Goal: Task Accomplishment & Management: Manage account settings

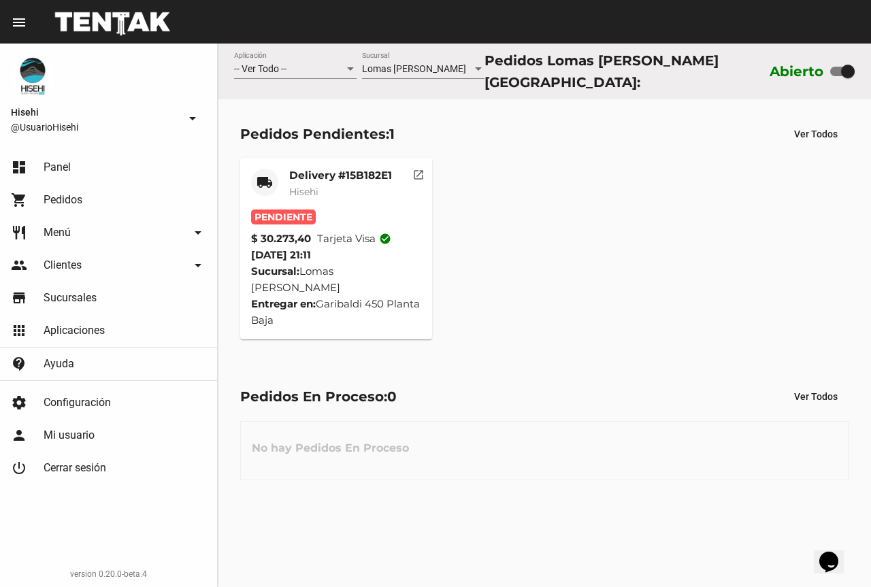
click at [325, 199] on div "Delivery #15B182E1 Hisehi" at bounding box center [340, 189] width 103 height 41
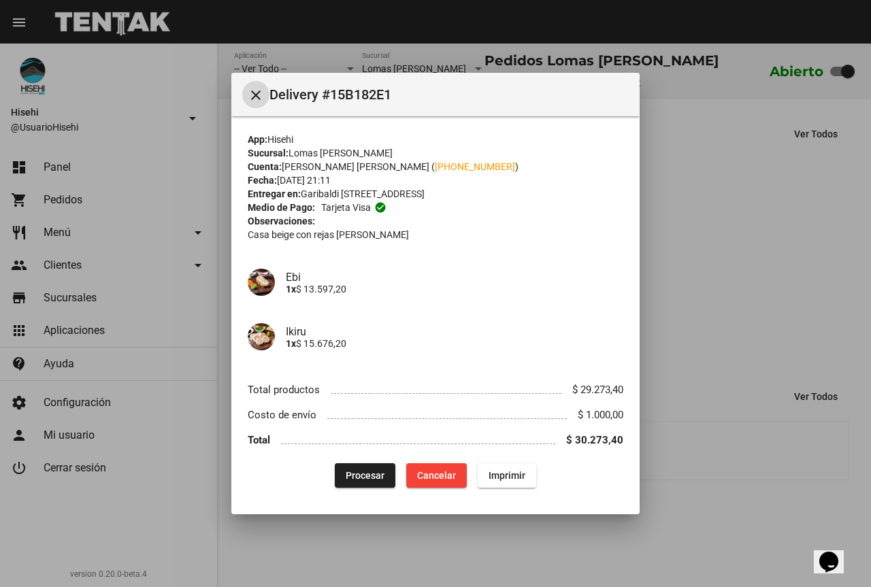
click at [357, 471] on span "Procesar" at bounding box center [365, 475] width 39 height 11
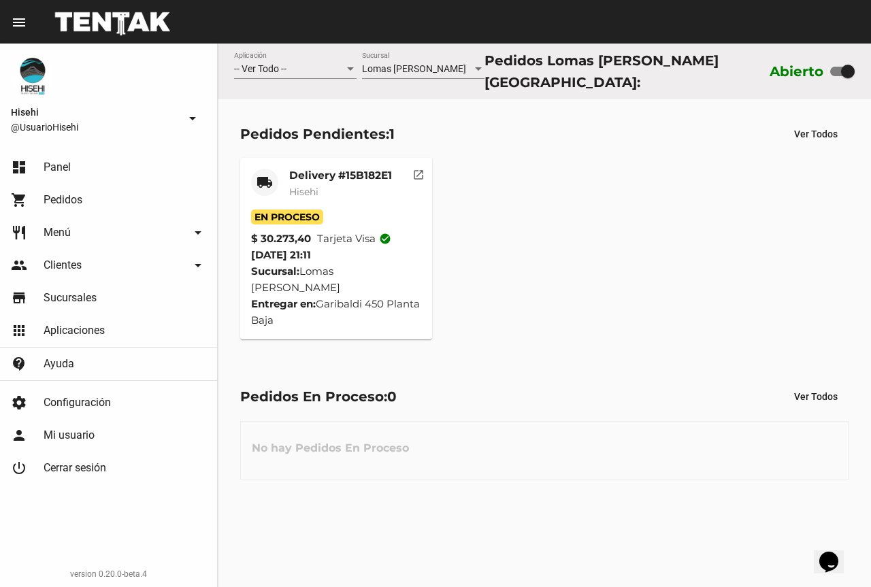
click at [342, 210] on div "En Proceso" at bounding box center [336, 217] width 171 height 15
click at [334, 197] on div "Delivery #15B182E1 Hisehi" at bounding box center [340, 189] width 103 height 41
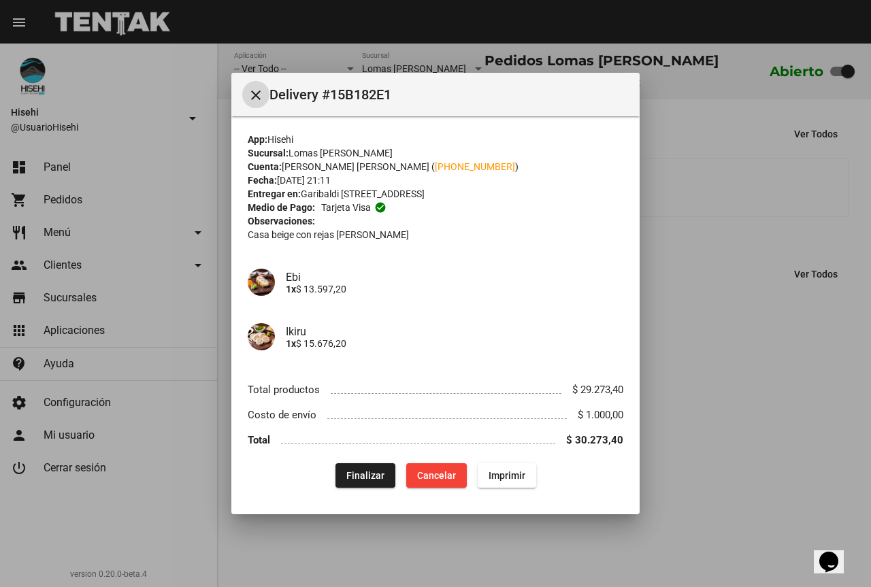
scroll to position [1, 0]
click at [714, 245] on div at bounding box center [435, 293] width 871 height 587
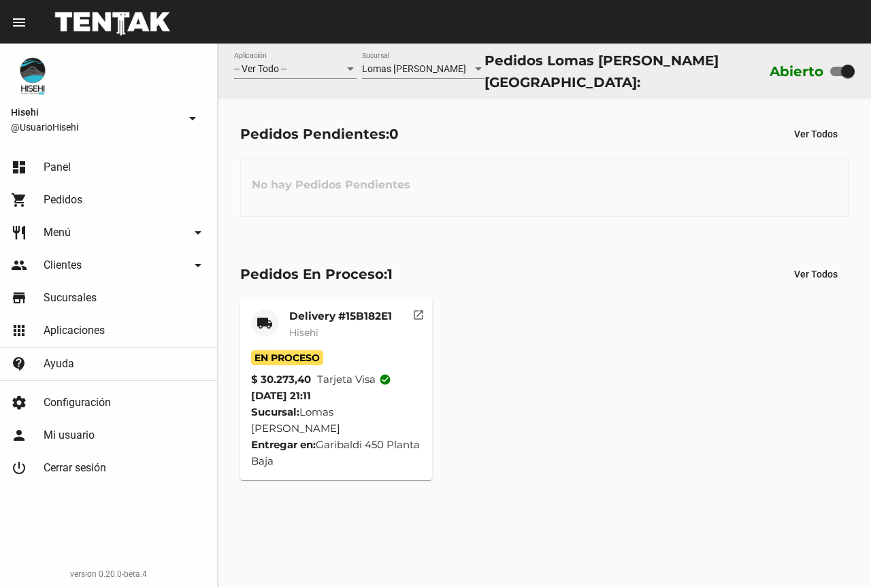
click at [329, 338] on div "Delivery #15B182E1 Hisehi" at bounding box center [340, 330] width 103 height 41
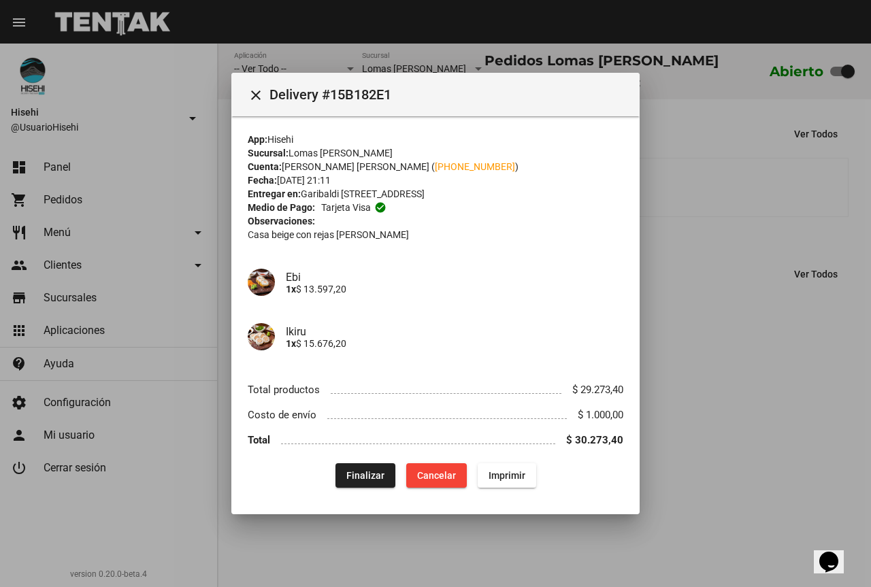
click at [722, 276] on div at bounding box center [435, 293] width 871 height 587
